Goal: Transaction & Acquisition: Purchase product/service

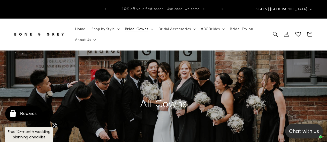
scroll to position [129, 0]
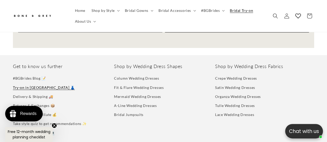
scroll to position [801, 0]
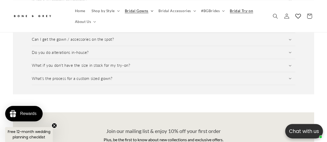
click at [147, 11] on span "Bridal Gowns" at bounding box center [137, 10] width 24 height 5
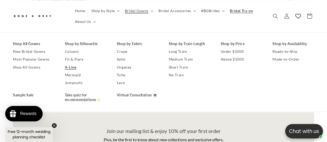
click at [71, 66] on link "A-Line" at bounding box center [86, 67] width 42 height 8
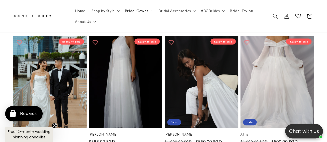
scroll to position [672, 0]
